Goal: Information Seeking & Learning: Check status

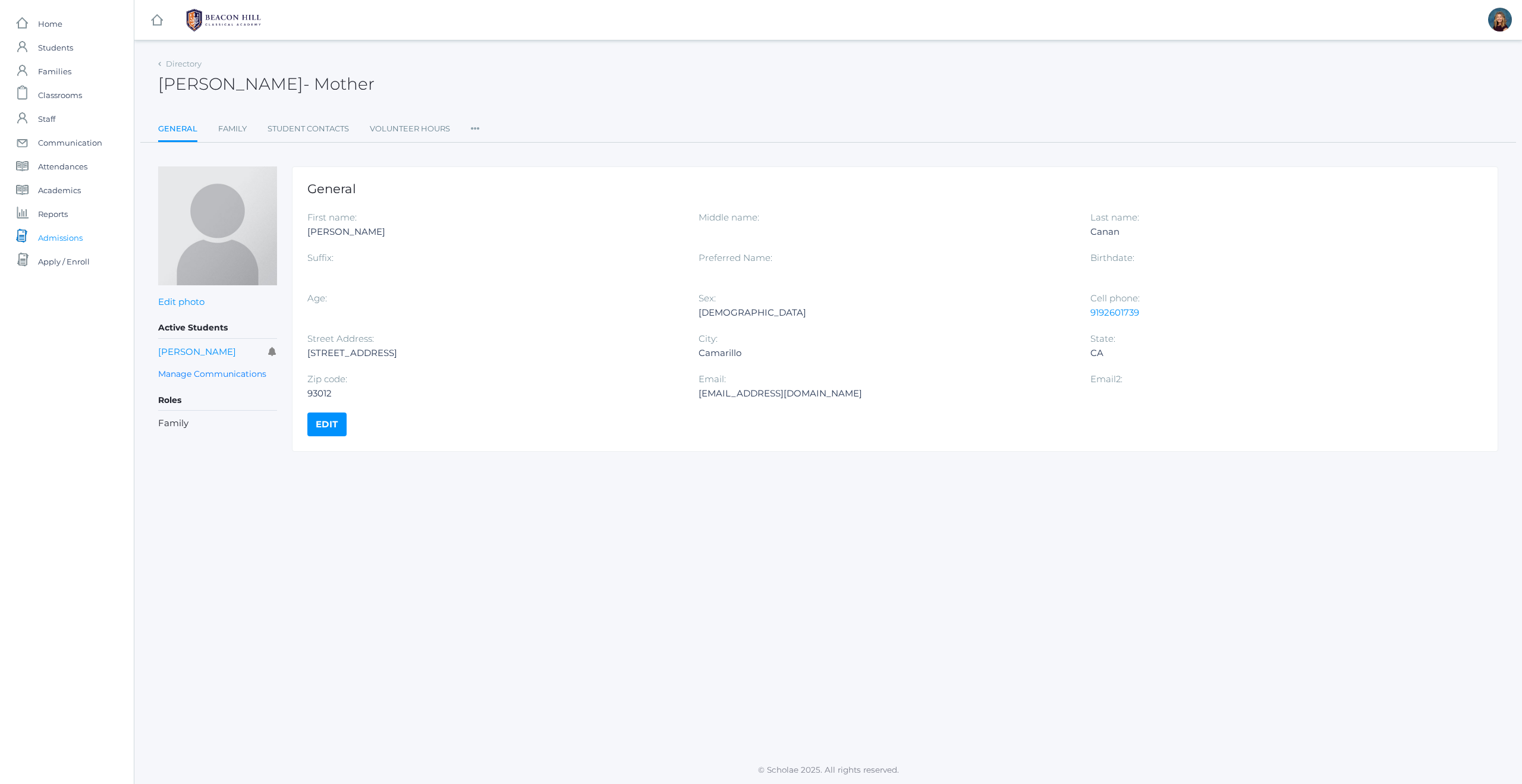
click at [76, 238] on span "Admissions" at bounding box center [60, 238] width 45 height 24
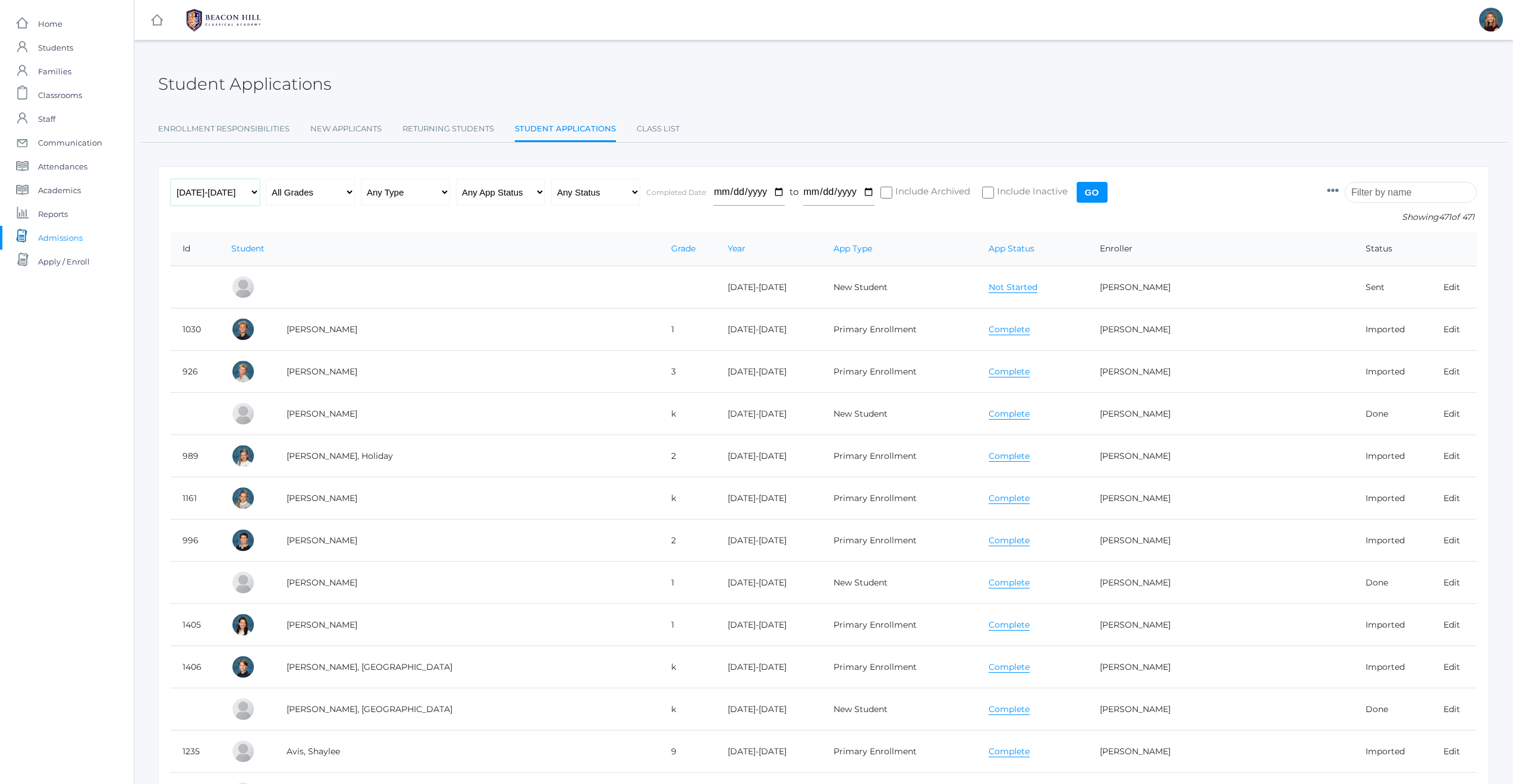
click at [252, 191] on select "Any Year [DATE]-[DATE] [DATE]-[DATE] [DATE]-[DATE] [DATE]-[DATE] [DATE]-[DATE] …" at bounding box center [215, 192] width 89 height 27
select select "[DATE]-[DATE]"
click at [1097, 193] on input "Go" at bounding box center [1092, 192] width 31 height 21
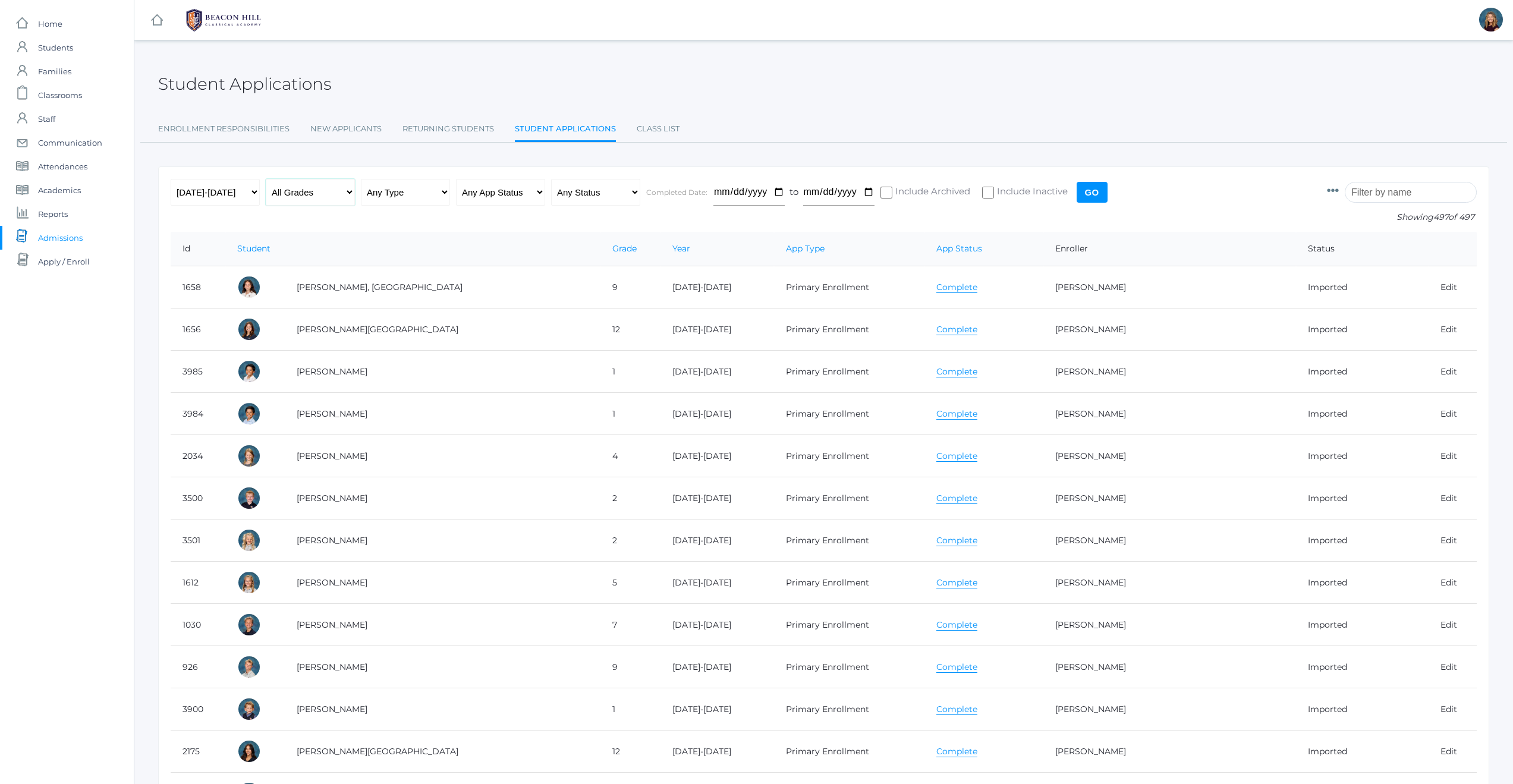
click at [352, 189] on select "All Grades Grammar - Kindergarten - 1st Grade - 2nd Grade - 3rd Grade - 4th Gra…" at bounding box center [310, 192] width 89 height 27
select select "2"
click at [1093, 192] on input "Go" at bounding box center [1092, 192] width 31 height 21
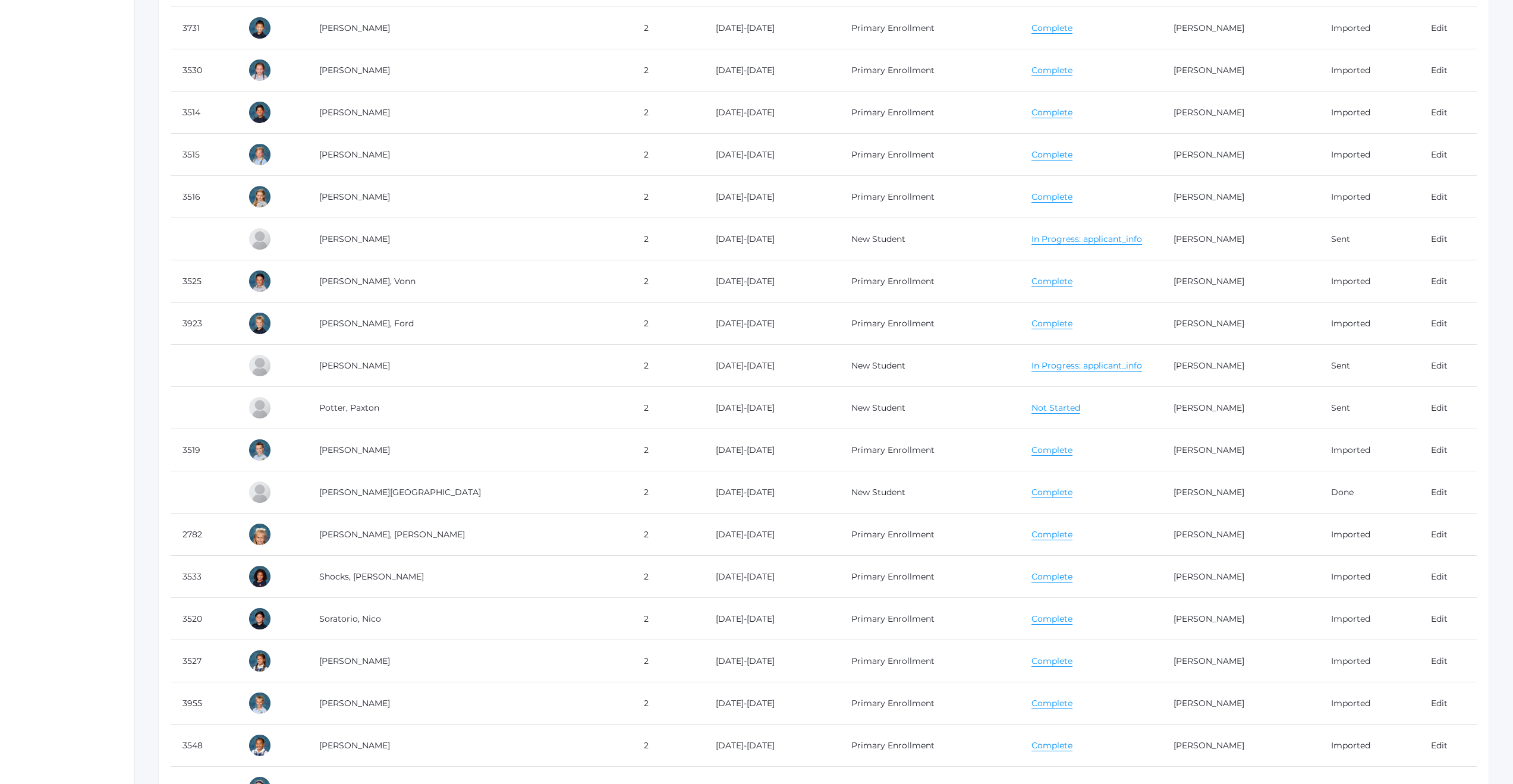
scroll to position [1355, 0]
click at [1174, 494] on link "[PERSON_NAME]" at bounding box center [1209, 493] width 70 height 11
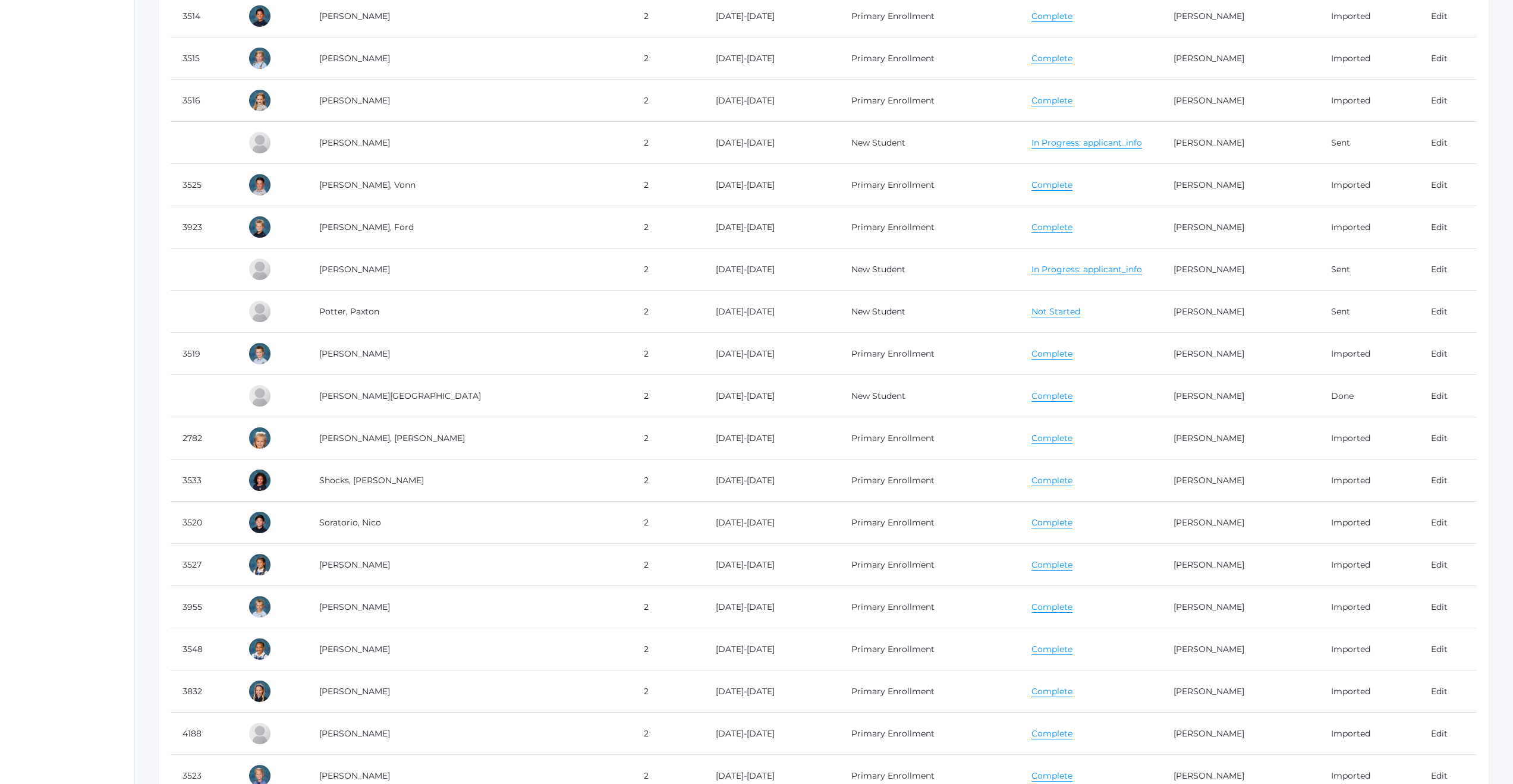
scroll to position [1453, 0]
click at [1032, 393] on link "Complete" at bounding box center [1052, 395] width 41 height 11
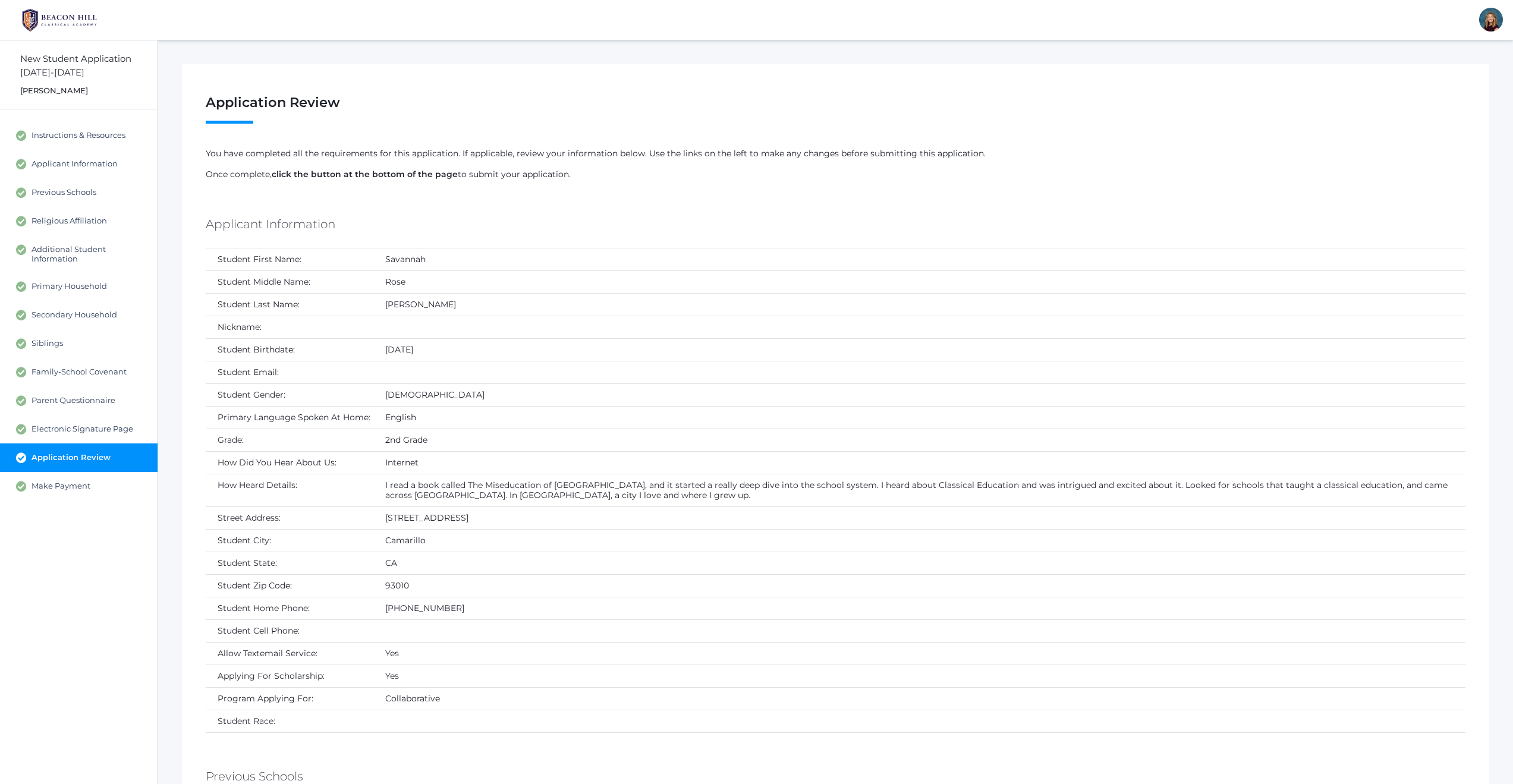
drag, startPoint x: 499, startPoint y: 518, endPoint x: 386, endPoint y: 517, distance: 113.0
click at [386, 517] on td "2353 Avenida San Antero" at bounding box center [919, 518] width 1092 height 23
copy td "2353 Avenida San Antero"
